Goal: Task Accomplishment & Management: Use online tool/utility

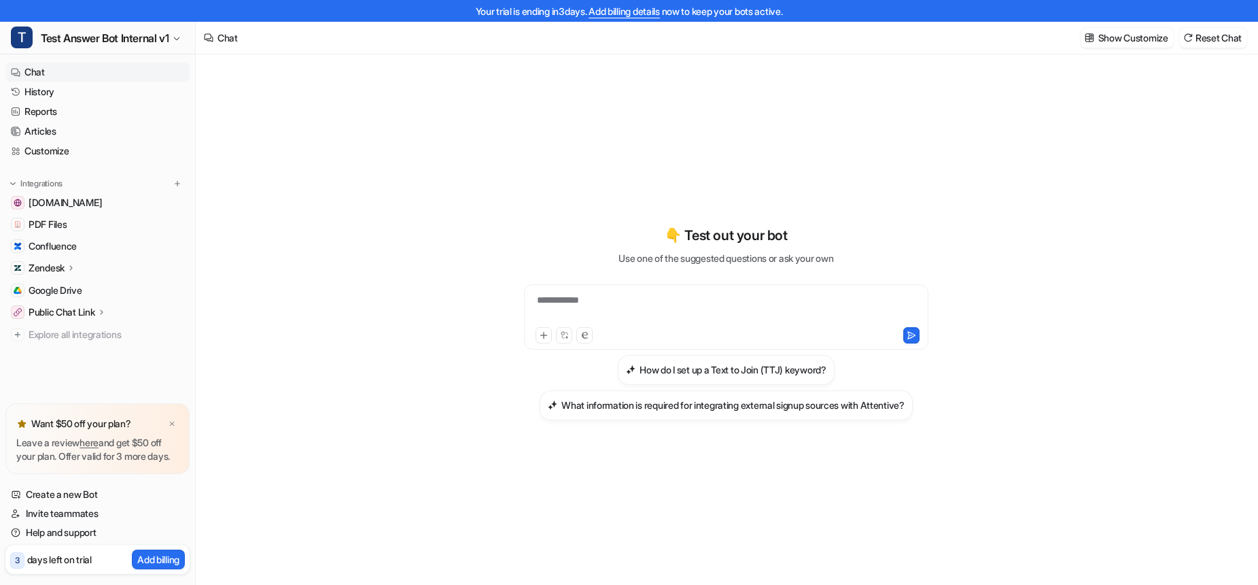
click at [91, 312] on p "Public Chat Link" at bounding box center [62, 312] width 67 height 14
click at [80, 332] on link "Overview" at bounding box center [105, 331] width 170 height 19
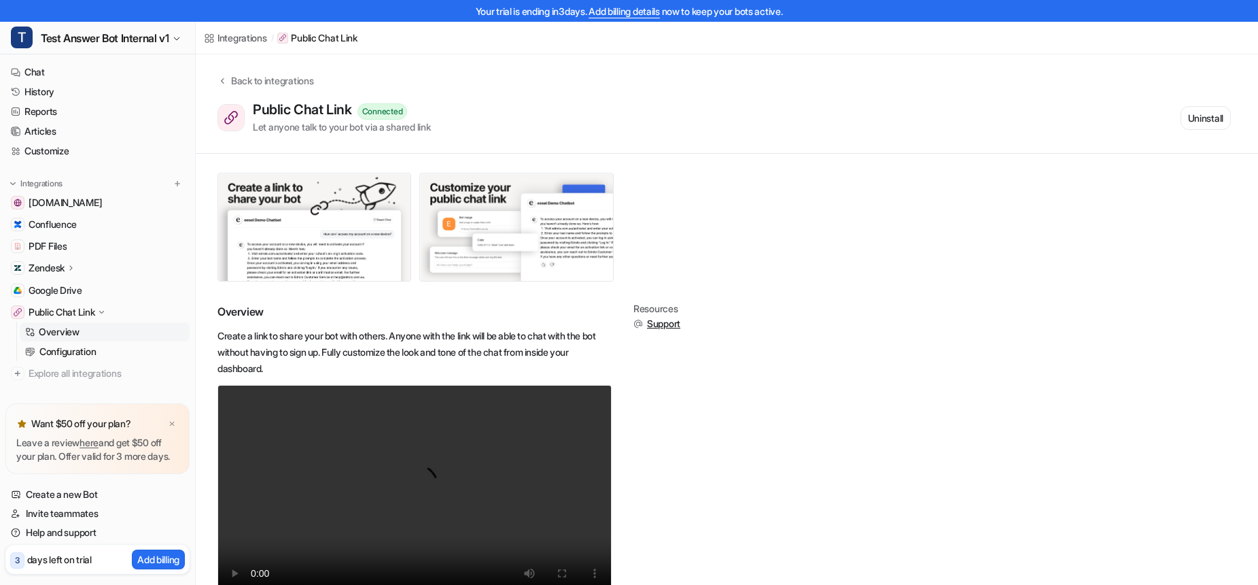
scroll to position [57, 0]
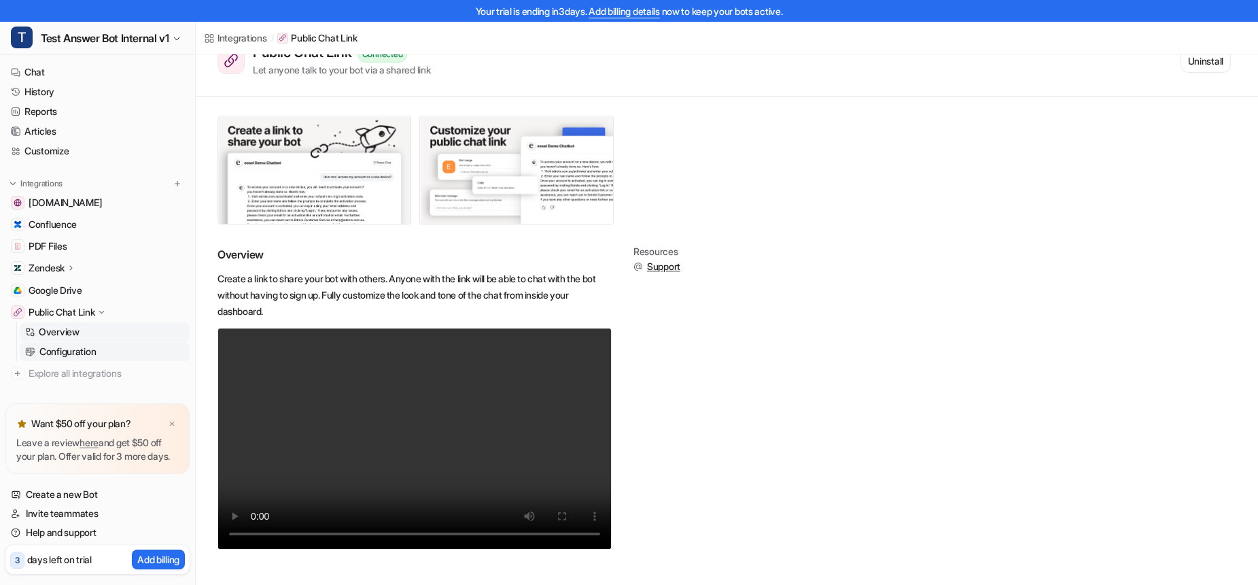
click at [94, 349] on p "Configuration" at bounding box center [67, 352] width 56 height 14
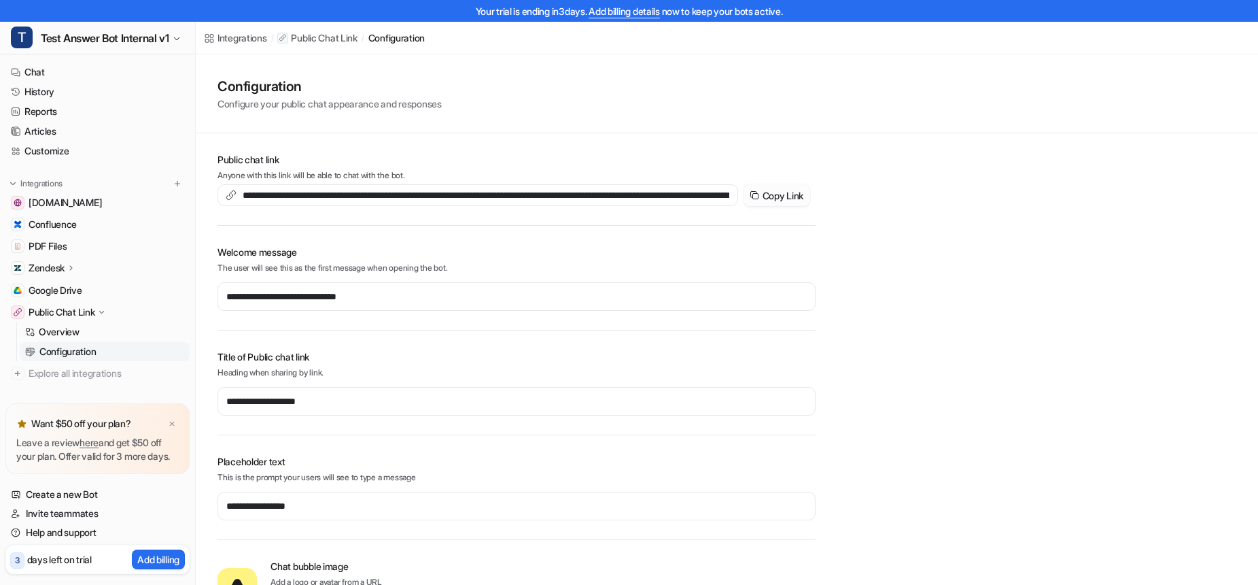
click at [780, 192] on button "Copy Link" at bounding box center [777, 195] width 67 height 22
click at [52, 266] on p "Zendesk" at bounding box center [47, 268] width 36 height 14
click at [77, 345] on p "AI Copilot" at bounding box center [58, 347] width 39 height 14
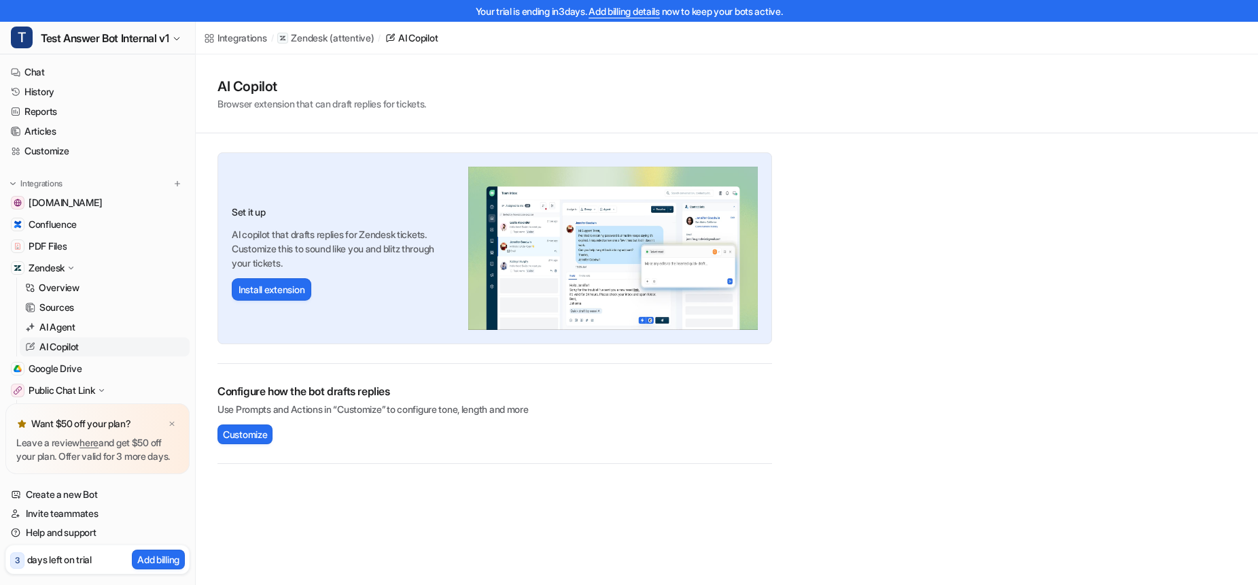
click at [750, 430] on div "Configure how the bot drafts replies Use Prompts and Actions in “Customize” to …" at bounding box center [495, 413] width 555 height 61
click at [273, 296] on button "Install extension" at bounding box center [272, 289] width 80 height 22
